Goal: Information Seeking & Learning: Check status

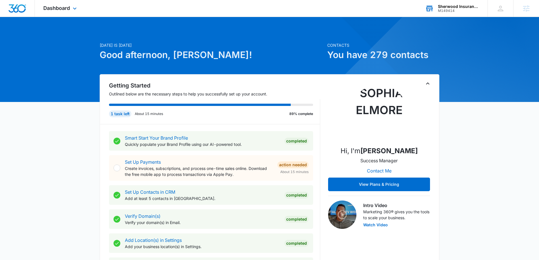
click at [450, 7] on div "Sherwood Insurance Solutions" at bounding box center [458, 6] width 41 height 5
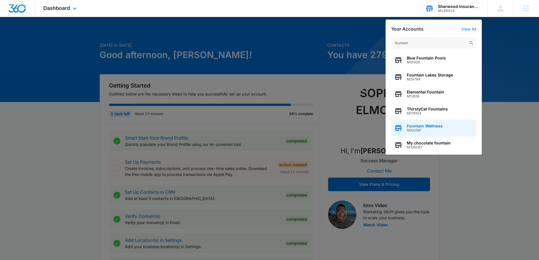
type input "fountain"
click at [427, 129] on span "M322561" at bounding box center [424, 130] width 36 height 4
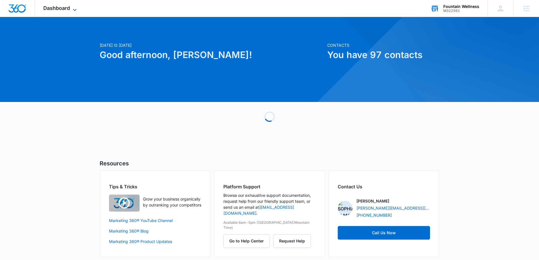
click at [74, 11] on icon at bounding box center [74, 10] width 7 height 7
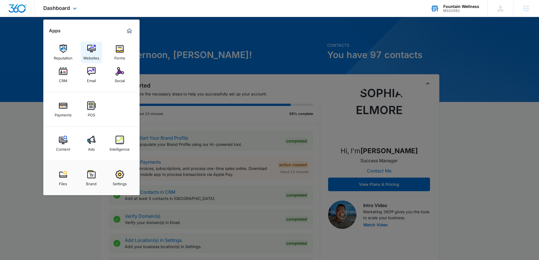
click at [91, 52] on img at bounding box center [91, 48] width 8 height 8
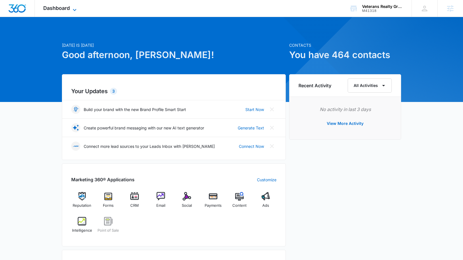
click at [74, 8] on icon at bounding box center [74, 10] width 7 height 7
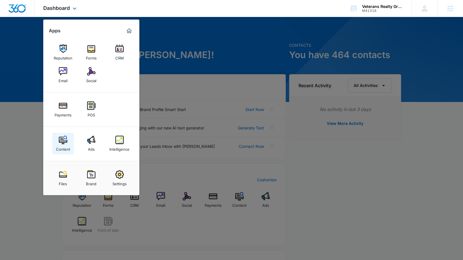
click at [66, 140] on img at bounding box center [63, 139] width 8 height 8
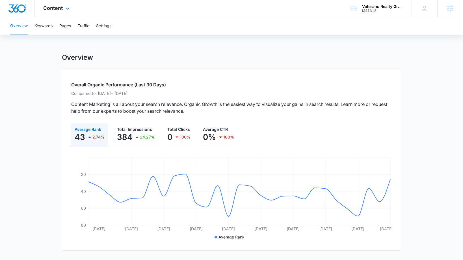
click at [64, 4] on div "Content Apps Reputation Forms CRM Email Social Payments POS Content Ads Intelli…" at bounding box center [57, 8] width 45 height 17
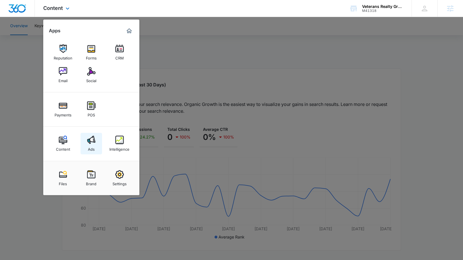
click at [95, 140] on link "Ads" at bounding box center [91, 143] width 21 height 21
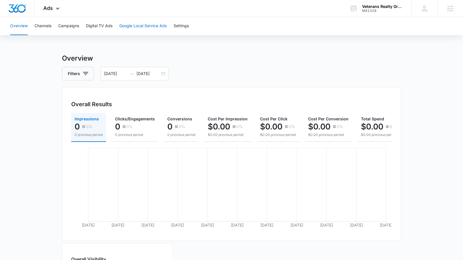
click at [146, 25] on button "Google Local Service Ads" at bounding box center [143, 26] width 48 height 18
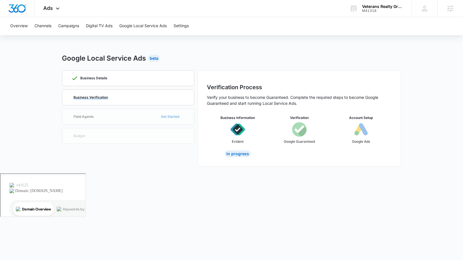
click at [90, 97] on p "Business Verification" at bounding box center [91, 97] width 35 height 3
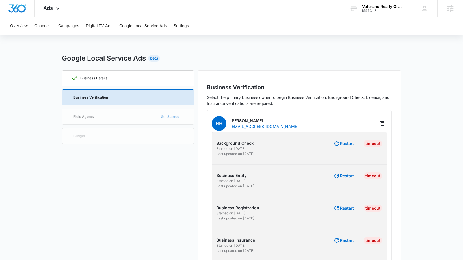
scroll to position [22, 0]
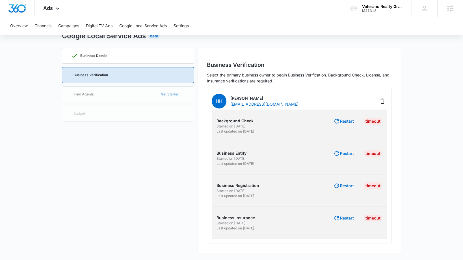
click at [322, 101] on div "HH Howard Hutcheson hutch@veteransrealtygroupllc.com" at bounding box center [299, 100] width 175 height 17
click at [52, 10] on span "Ads" at bounding box center [48, 8] width 10 height 6
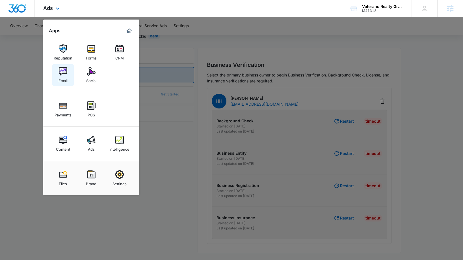
click at [63, 79] on div "Email" at bounding box center [63, 79] width 9 height 7
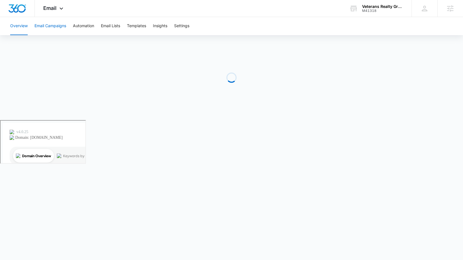
click at [58, 33] on button "Email Campaigns" at bounding box center [51, 26] width 32 height 18
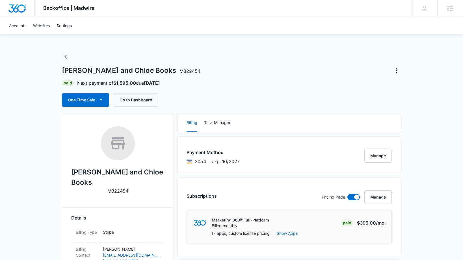
click at [107, 19] on div "Accounts Websites Settings" at bounding box center [232, 25] width 452 height 17
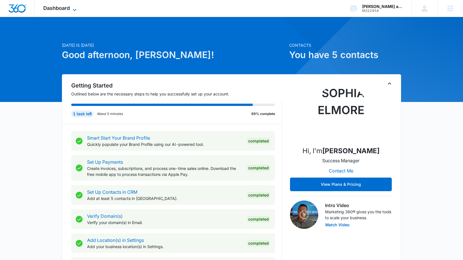
click at [60, 10] on span "Dashboard" at bounding box center [56, 8] width 27 height 6
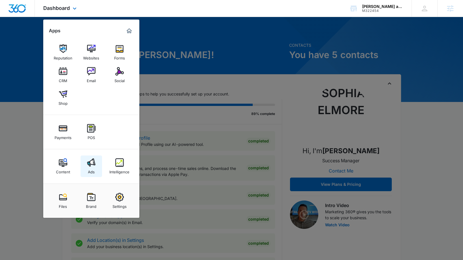
click at [90, 165] on img at bounding box center [91, 162] width 8 height 8
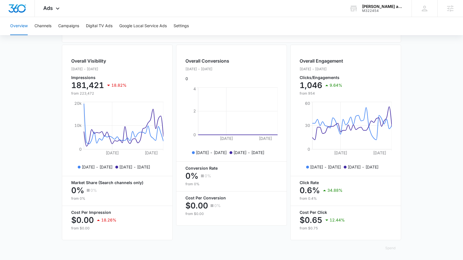
scroll to position [200, 0]
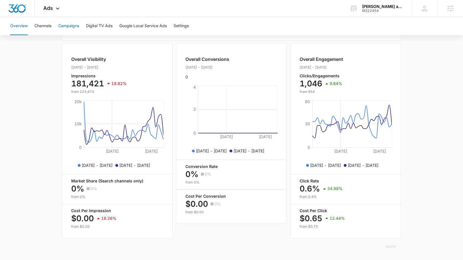
click at [74, 29] on button "Campaigns" at bounding box center [68, 26] width 21 height 18
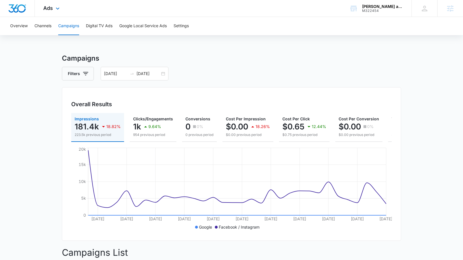
click at [57, 3] on div "Ads Apps Reputation Websites Forms CRM Email Social Shop Payments POS Content A…" at bounding box center [52, 8] width 35 height 17
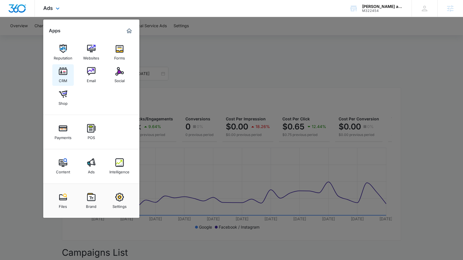
click at [73, 80] on link "CRM" at bounding box center [62, 74] width 21 height 21
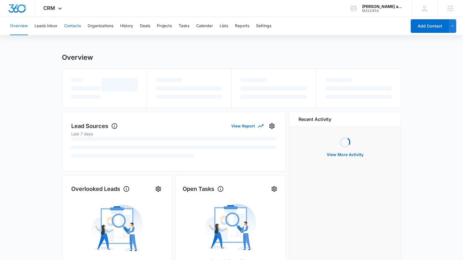
click at [74, 21] on button "Contacts" at bounding box center [72, 26] width 17 height 18
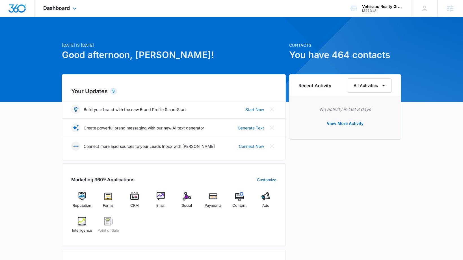
click at [57, 12] on div "Dashboard Apps Reputation Forms CRM Email Social Payments POS Content Ads Intel…" at bounding box center [61, 8] width 52 height 17
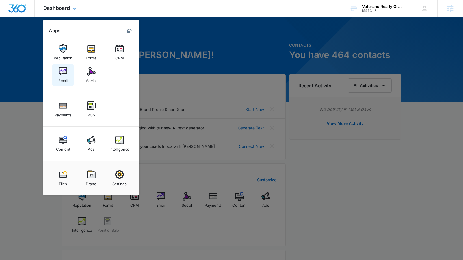
click at [71, 80] on link "Email" at bounding box center [62, 74] width 21 height 21
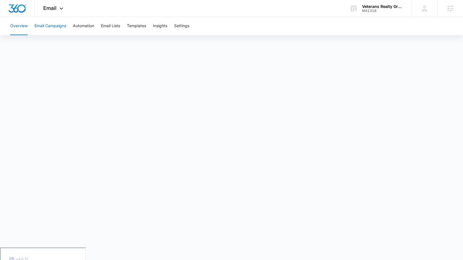
click at [58, 34] on button "Email Campaigns" at bounding box center [51, 26] width 32 height 18
click at [45, 7] on span "Email" at bounding box center [49, 8] width 13 height 6
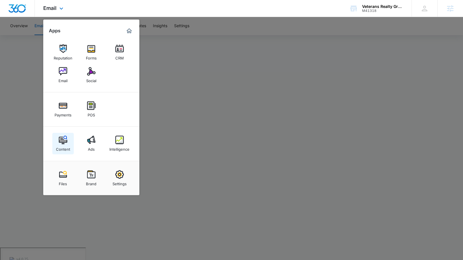
click at [64, 136] on img at bounding box center [63, 139] width 8 height 8
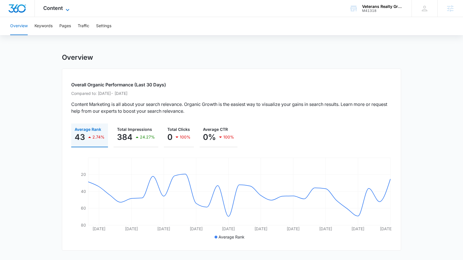
click at [57, 10] on span "Content" at bounding box center [53, 8] width 20 height 6
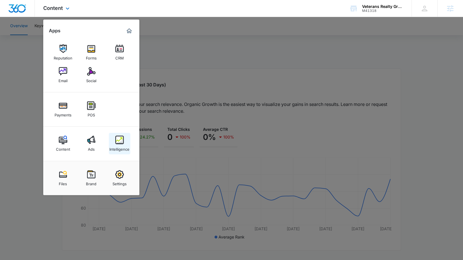
click at [116, 138] on img at bounding box center [119, 139] width 8 height 8
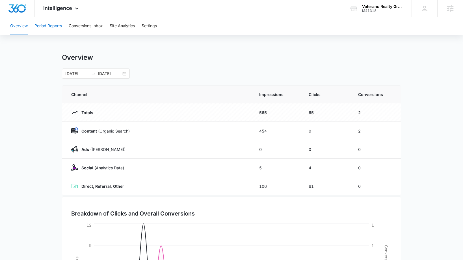
click at [42, 24] on button "Period Reports" at bounding box center [48, 26] width 27 height 18
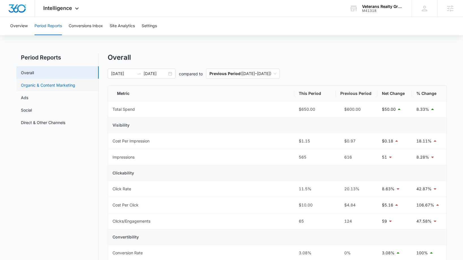
click at [54, 88] on link "Organic & Content Marketing" at bounding box center [48, 85] width 54 height 6
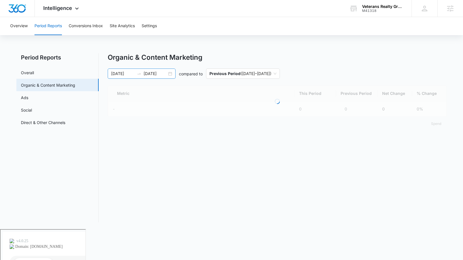
click at [164, 75] on input "09/04/2025" at bounding box center [155, 73] width 23 height 6
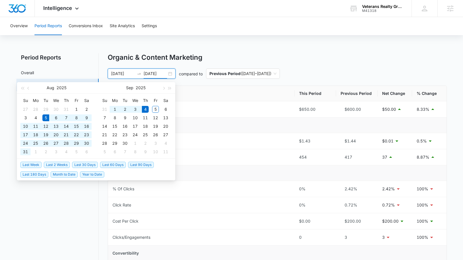
click at [170, 75] on div "08/05/2025 09/04/2025" at bounding box center [142, 73] width 68 height 10
click at [170, 74] on div "08/05/2025 09/04/2025" at bounding box center [142, 73] width 68 height 10
type input "08/01/2025"
click at [75, 109] on div "1" at bounding box center [76, 109] width 7 height 7
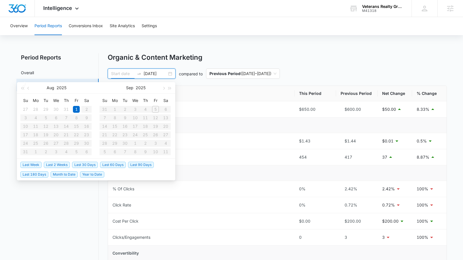
type input "08/01/2025"
click at [113, 74] on input at bounding box center [122, 73] width 23 height 6
click at [76, 106] on div "1" at bounding box center [76, 109] width 7 height 7
type input "08/05/2025"
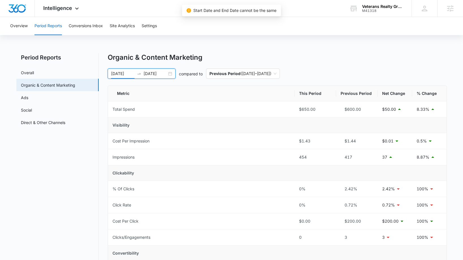
click at [149, 71] on input "[DATE]" at bounding box center [155, 73] width 23 height 6
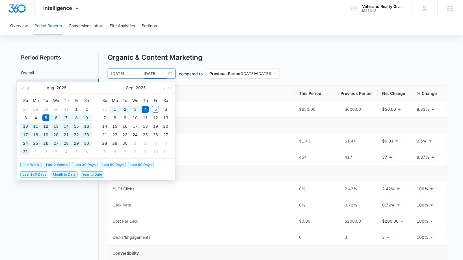
click at [29, 89] on span "button" at bounding box center [28, 88] width 3 height 3
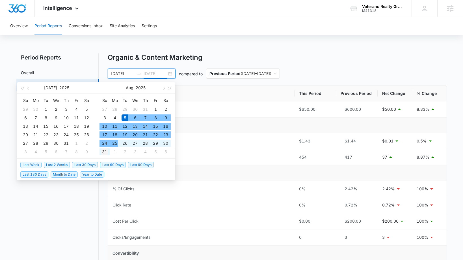
type input "08/31/2025"
click at [105, 150] on div "31" at bounding box center [104, 151] width 7 height 7
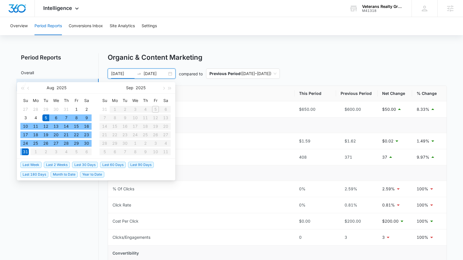
click at [211, 95] on th "Metric" at bounding box center [201, 94] width 187 height 16
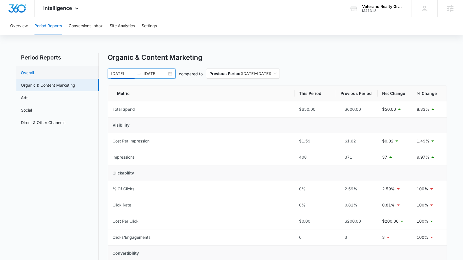
click at [34, 76] on link "Overall" at bounding box center [27, 73] width 13 height 6
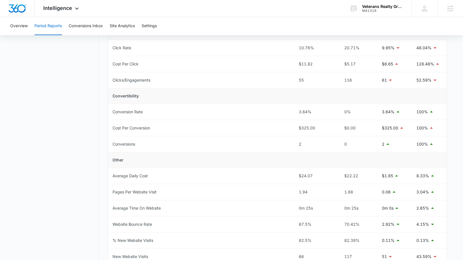
scroll to position [236, 0]
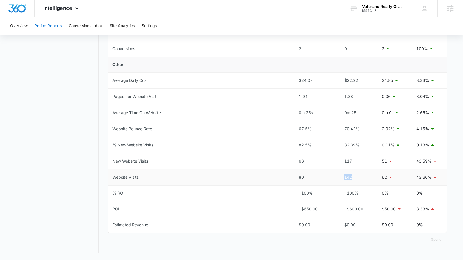
drag, startPoint x: 355, startPoint y: 178, endPoint x: 343, endPoint y: 177, distance: 11.6
click at [343, 177] on div "142" at bounding box center [357, 177] width 33 height 6
copy div "142"
drag, startPoint x: 355, startPoint y: 158, endPoint x: 345, endPoint y: 158, distance: 10.2
click at [345, 158] on div "117" at bounding box center [357, 161] width 33 height 6
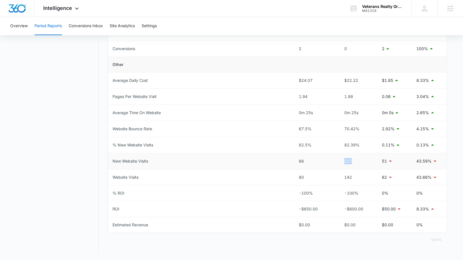
copy div "117"
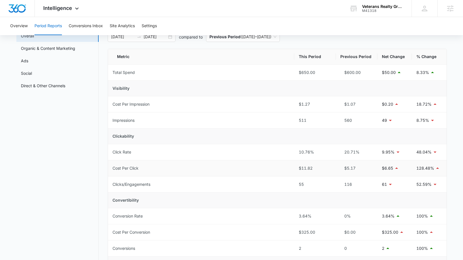
scroll to position [0, 0]
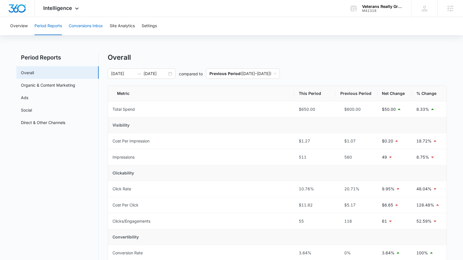
click at [79, 24] on button "Conversions Inbox" at bounding box center [86, 26] width 34 height 18
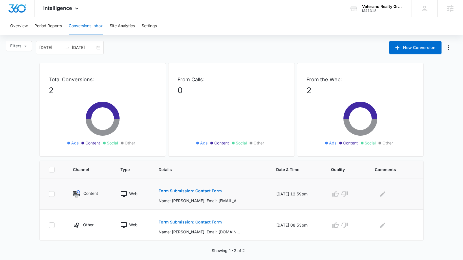
click at [160, 192] on p "Form Submission: Contact Form" at bounding box center [190, 191] width 63 height 4
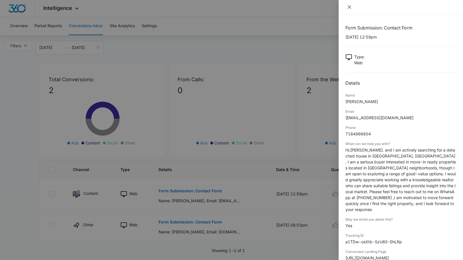
click at [352, 7] on icon "close" at bounding box center [349, 7] width 5 height 5
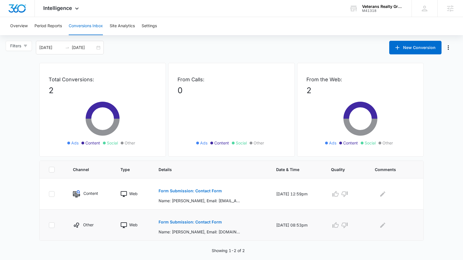
click at [166, 225] on button "Form Submission: Contact Form" at bounding box center [190, 222] width 63 height 14
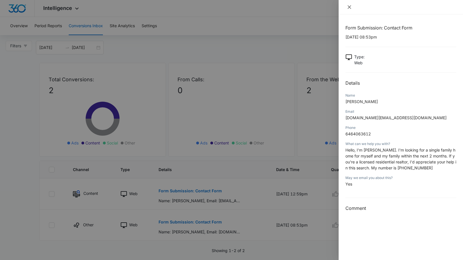
click at [352, 6] on icon "close" at bounding box center [349, 7] width 5 height 5
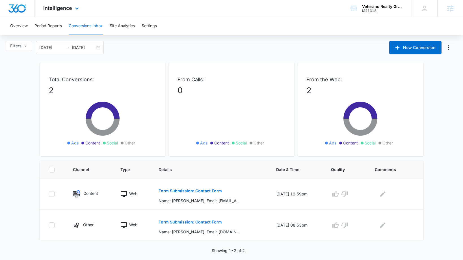
click at [58, 12] on div "Intelligence Apps Reputation Forms CRM Email Social Payments POS Content Ads In…" at bounding box center [62, 8] width 54 height 17
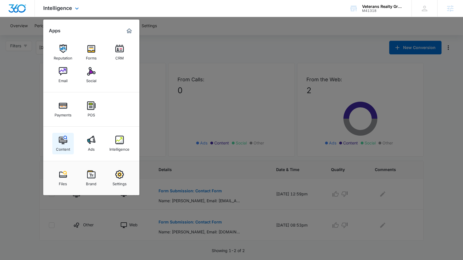
click at [67, 135] on link "Content" at bounding box center [62, 143] width 21 height 21
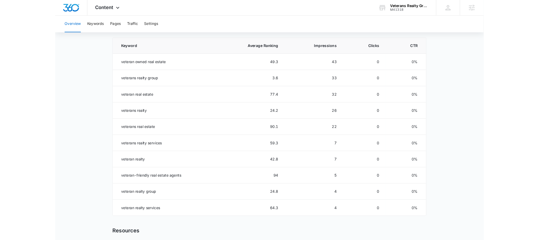
scroll to position [253, 0]
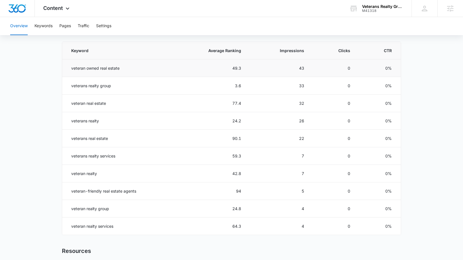
click at [75, 68] on td "veteran owned real estate" at bounding box center [117, 68] width 111 height 18
copy td "veteran owned real estate"
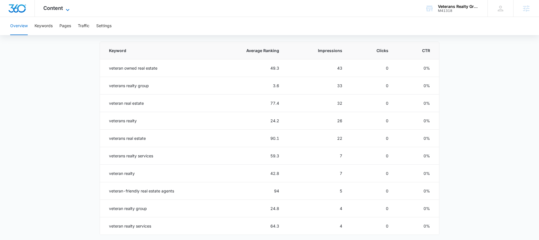
click at [55, 8] on span "Content" at bounding box center [53, 8] width 20 height 6
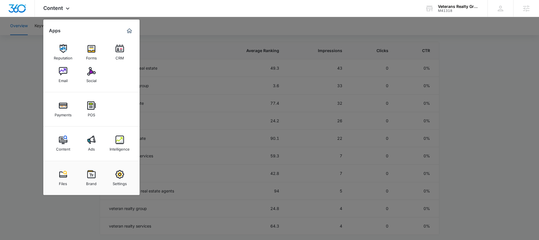
click at [25, 51] on div at bounding box center [269, 120] width 539 height 240
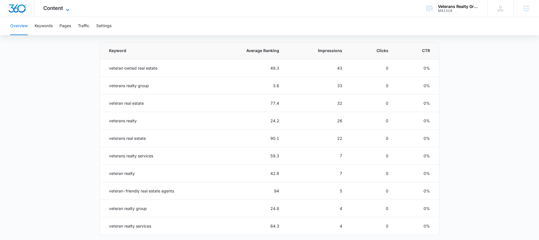
click at [57, 8] on span "Content" at bounding box center [53, 8] width 20 height 6
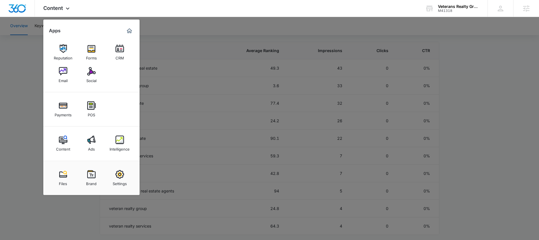
click at [31, 109] on div at bounding box center [269, 120] width 539 height 240
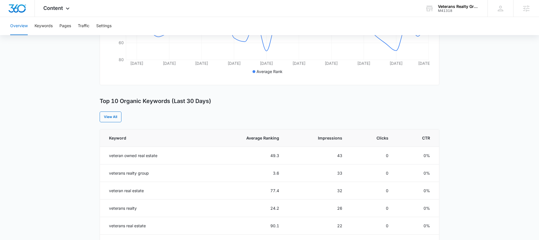
scroll to position [0, 0]
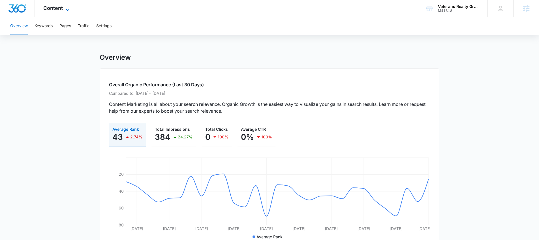
click at [60, 10] on span "Content" at bounding box center [53, 8] width 20 height 6
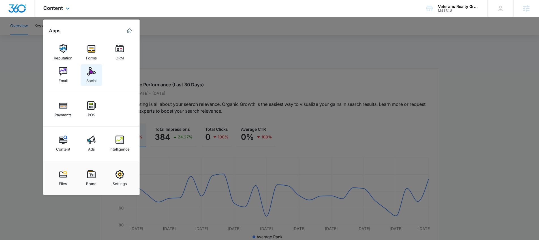
click at [92, 76] on div "Social" at bounding box center [91, 79] width 10 height 7
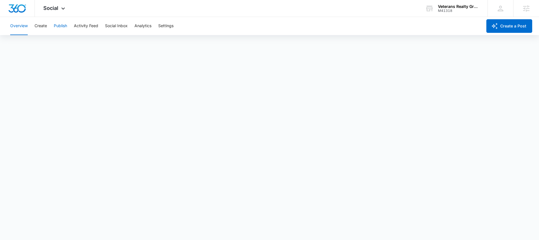
click at [59, 26] on button "Publish" at bounding box center [60, 26] width 13 height 18
click at [150, 26] on button "Analytics" at bounding box center [142, 26] width 17 height 18
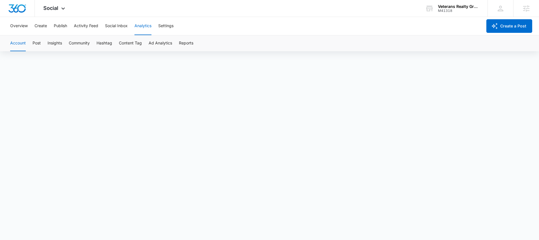
click at [63, 43] on div "Account Post Insights Community Hashtag Content Tag Ad Analytics Reports" at bounding box center [269, 43] width 525 height 16
click at [59, 42] on button "Insights" at bounding box center [55, 43] width 14 height 16
click at [83, 46] on button "Community" at bounding box center [79, 43] width 21 height 16
click at [107, 38] on button "Hashtag" at bounding box center [104, 43] width 16 height 16
click at [122, 47] on button "Content Tag" at bounding box center [130, 43] width 23 height 16
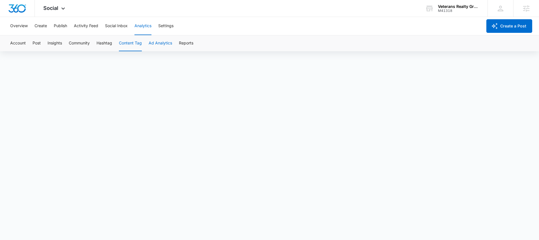
click at [162, 40] on button "Ad Analytics" at bounding box center [160, 43] width 23 height 16
click at [60, 11] on icon at bounding box center [63, 10] width 7 height 7
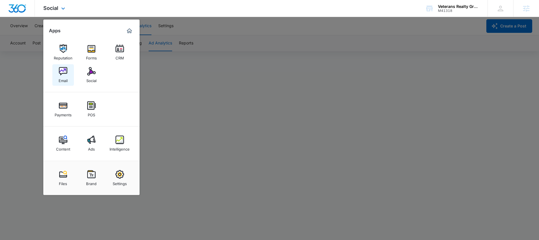
click at [59, 77] on div "Email" at bounding box center [63, 79] width 9 height 7
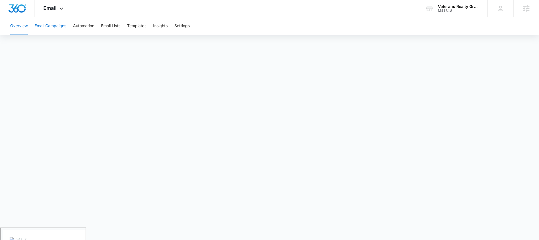
click at [47, 26] on button "Email Campaigns" at bounding box center [51, 26] width 32 height 18
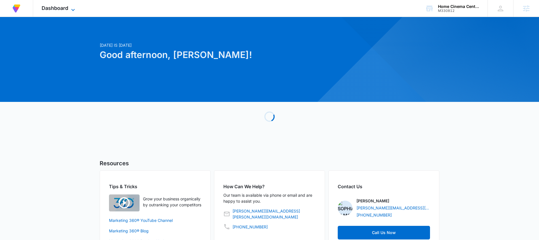
click at [57, 9] on span "Dashboard" at bounding box center [55, 8] width 27 height 6
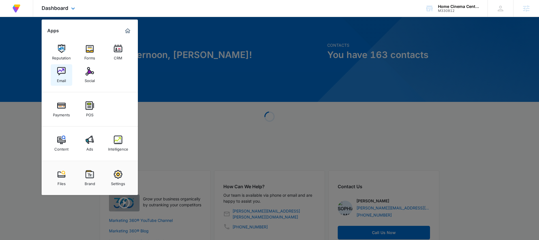
click at [63, 66] on link "Email" at bounding box center [61, 74] width 21 height 21
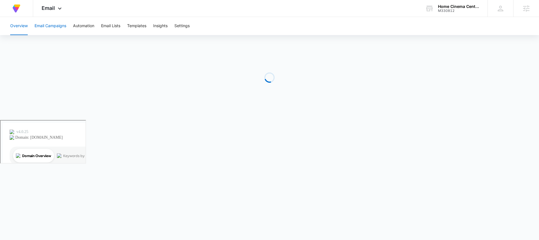
click at [50, 27] on button "Email Campaigns" at bounding box center [51, 26] width 32 height 18
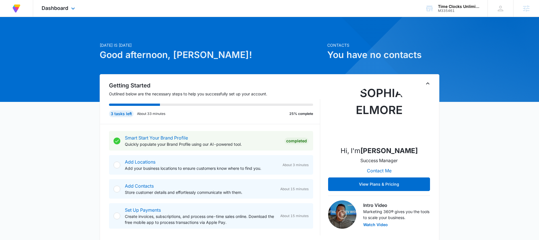
click at [61, 4] on div "Dashboard Apps Reputation CRM Email Social POS Content Ads Intelligence Files B…" at bounding box center [59, 8] width 52 height 17
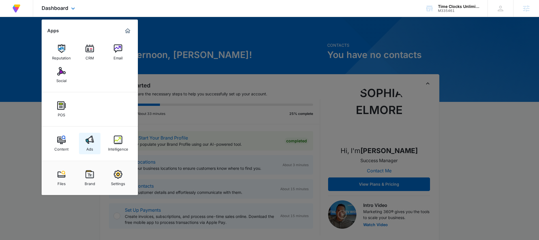
click at [86, 145] on div "Ads" at bounding box center [89, 147] width 7 height 7
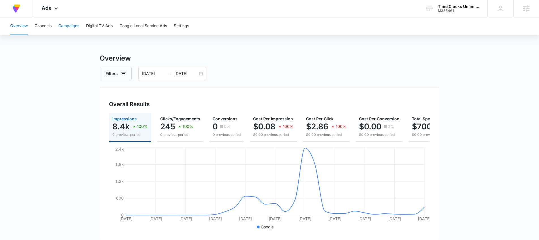
click at [69, 26] on button "Campaigns" at bounding box center [68, 26] width 21 height 18
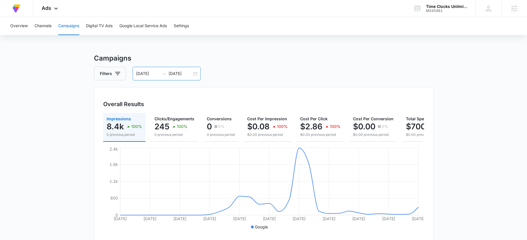
click at [194, 72] on div "[DATE] [DATE]" at bounding box center [167, 74] width 68 height 14
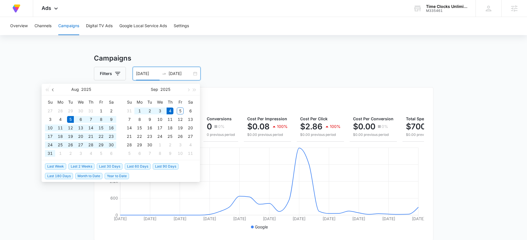
click at [55, 90] on button "button" at bounding box center [53, 89] width 6 height 11
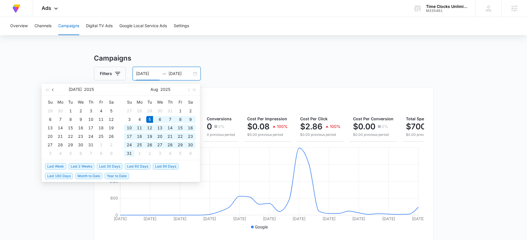
click at [55, 90] on button "button" at bounding box center [53, 89] width 6 height 11
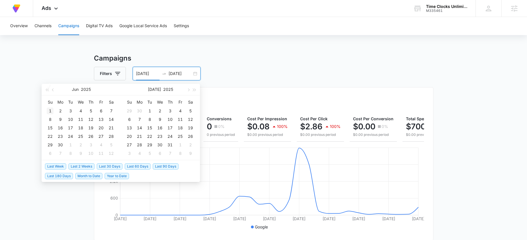
type input "[DATE]"
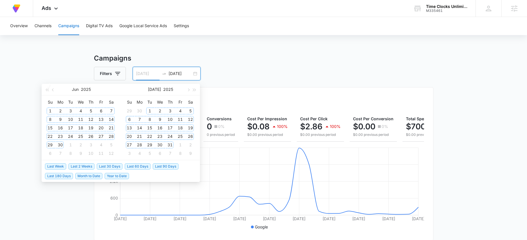
click at [50, 111] on div "1" at bounding box center [50, 110] width 7 height 7
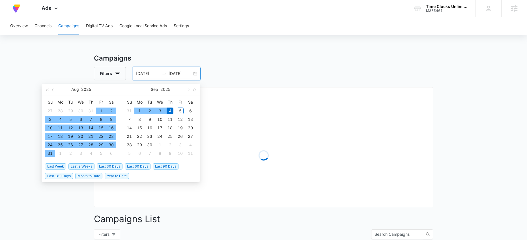
type input "[DATE]"
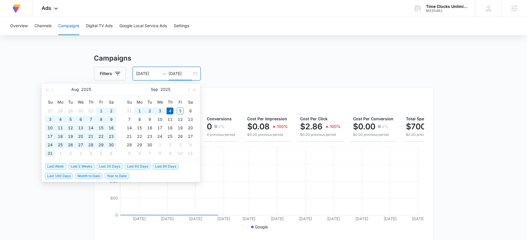
click at [226, 77] on div "Filters [DATE] [DATE]" at bounding box center [263, 74] width 339 height 14
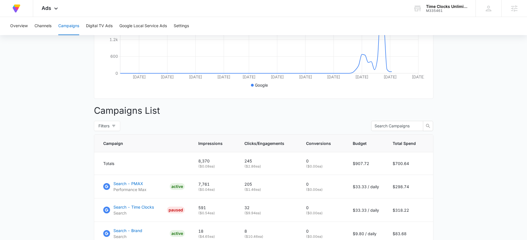
scroll to position [187, 0]
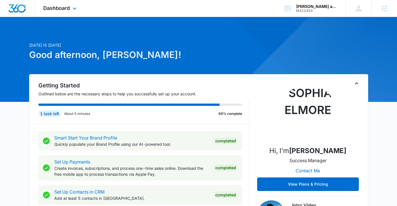
click at [79, 3] on div "Dashboard Apps Reputation Websites Forms CRM Email Social Shop Payments POS Con…" at bounding box center [61, 8] width 52 height 17
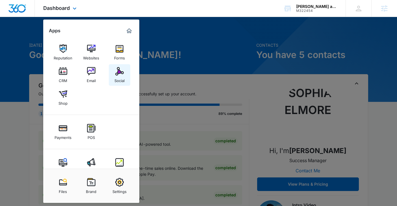
click at [114, 81] on link "Social" at bounding box center [119, 74] width 21 height 21
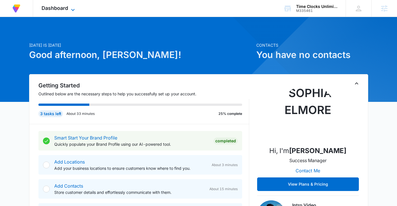
click at [60, 7] on span "Dashboard" at bounding box center [55, 8] width 27 height 6
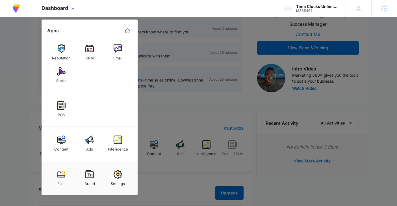
scroll to position [188, 0]
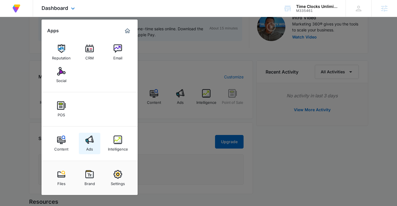
click at [91, 140] on img at bounding box center [89, 139] width 8 height 8
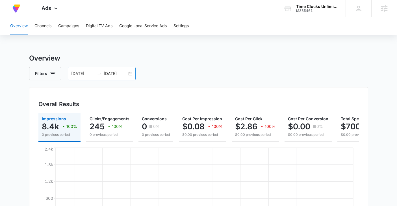
click at [131, 73] on div "06/01/2025 09/04/2025" at bounding box center [102, 74] width 68 height 14
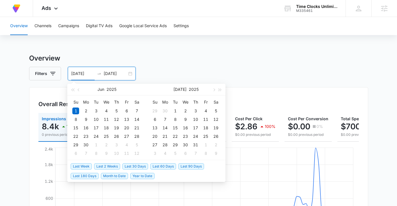
click at [137, 164] on span "Last 30 Days" at bounding box center [135, 166] width 26 height 6
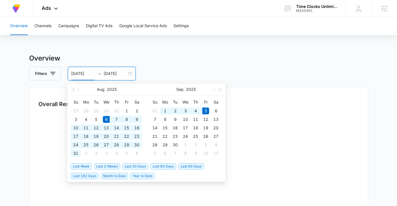
type input "[DATE]"
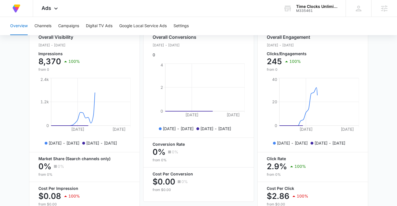
scroll to position [253, 0]
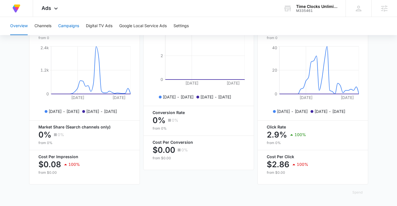
click button "Campaigns"
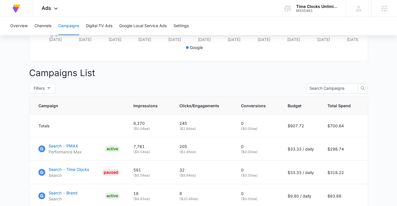
scroll to position [221, 0]
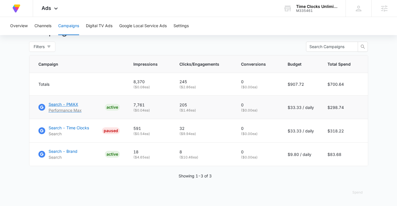
click p "Search - PMAX"
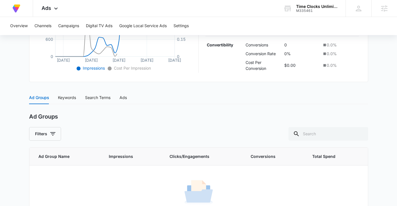
scroll to position [204, 0]
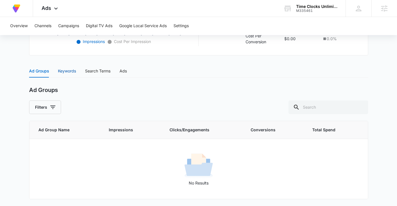
click at [66, 71] on div "Keywords" at bounding box center [67, 71] width 18 height 6
click at [89, 72] on div "Search Terms" at bounding box center [97, 71] width 25 height 6
click at [39, 71] on div "Ad Groups" at bounding box center [39, 71] width 20 height 6
